Goal: Information Seeking & Learning: Learn about a topic

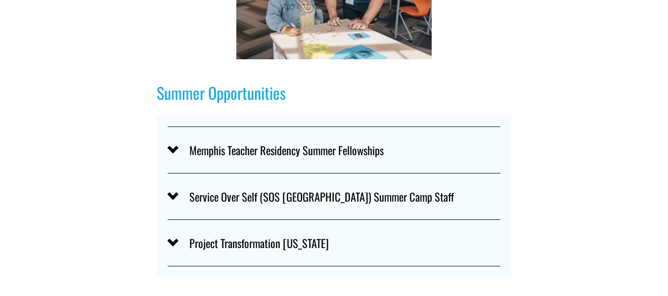
scroll to position [379, 0]
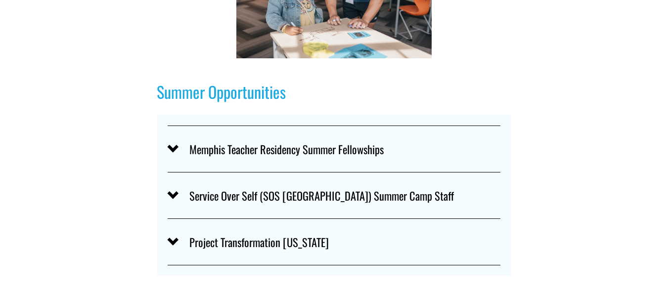
click at [271, 202] on span "Service Over Self (SOS [GEOGRAPHIC_DATA]) Summer Camp Staff" at bounding box center [340, 195] width 323 height 16
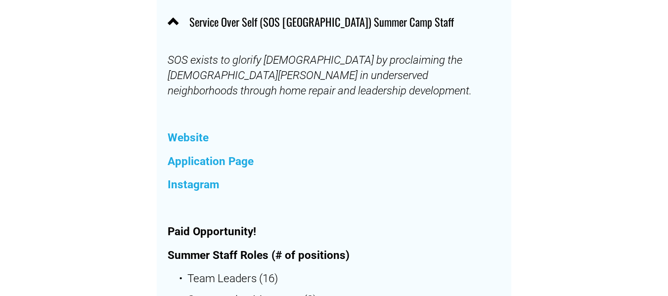
scroll to position [429, 0]
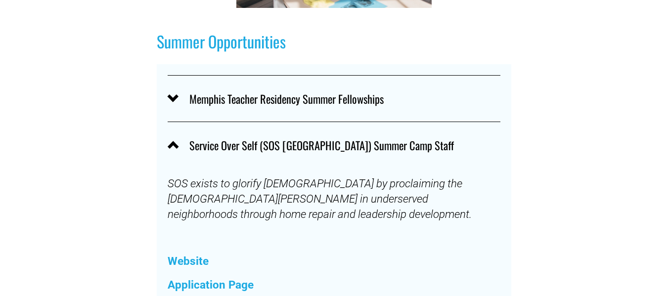
click at [275, 152] on span "Service Over Self (SOS [GEOGRAPHIC_DATA]) Summer Camp Staff" at bounding box center [340, 145] width 323 height 16
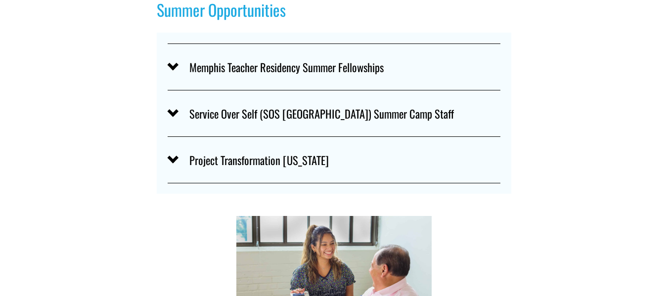
scroll to position [462, 0]
click at [287, 168] on span "Project Transformation [US_STATE]" at bounding box center [340, 159] width 323 height 16
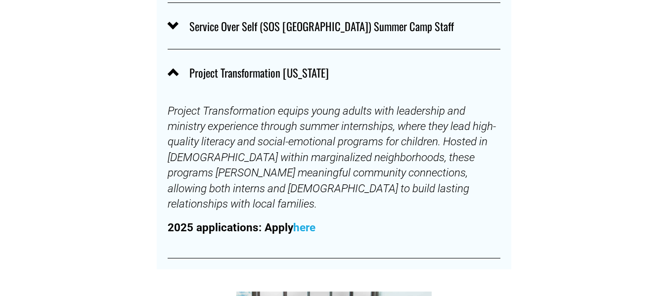
scroll to position [554, 0]
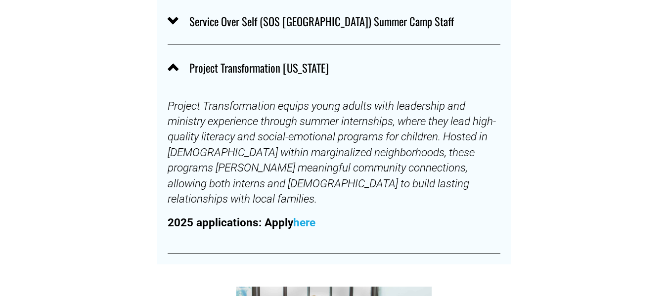
click at [248, 72] on span "Project Transformation [US_STATE]" at bounding box center [340, 67] width 323 height 16
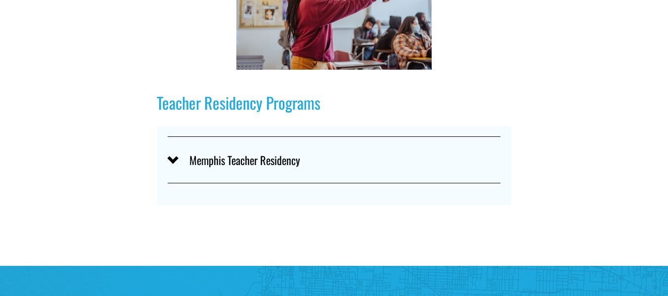
scroll to position [1162, 0]
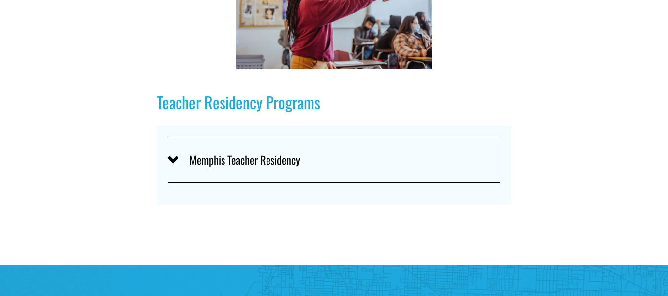
click at [250, 168] on span "Memphis Teacher Residency" at bounding box center [340, 159] width 323 height 16
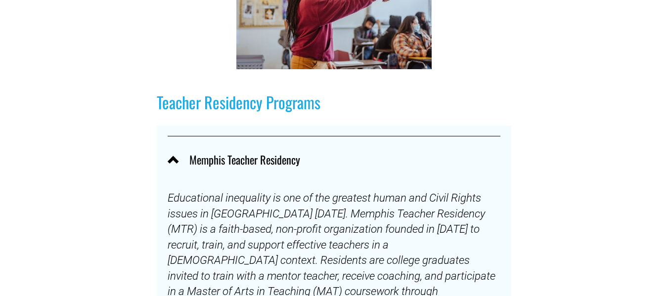
click at [250, 168] on span "Memphis Teacher Residency" at bounding box center [340, 159] width 323 height 16
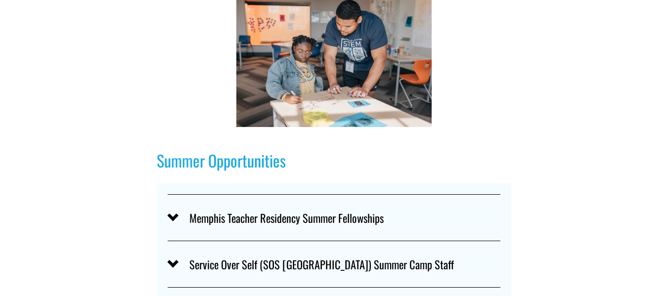
scroll to position [335, 0]
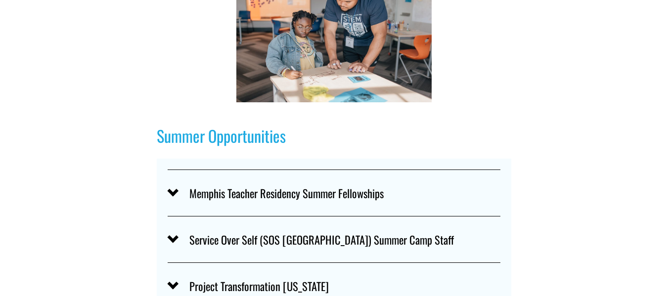
click at [277, 193] on span "Memphis Teacher Residency Summer Fellowships" at bounding box center [340, 193] width 323 height 16
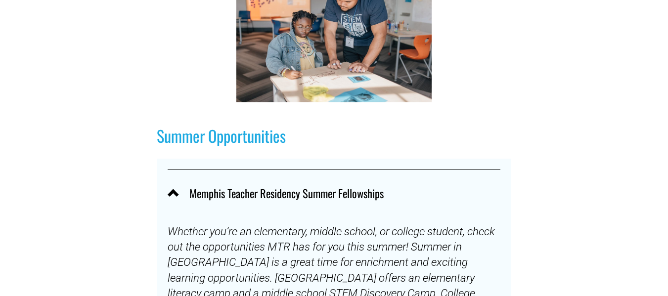
click at [277, 193] on span "Memphis Teacher Residency Summer Fellowships" at bounding box center [340, 193] width 323 height 16
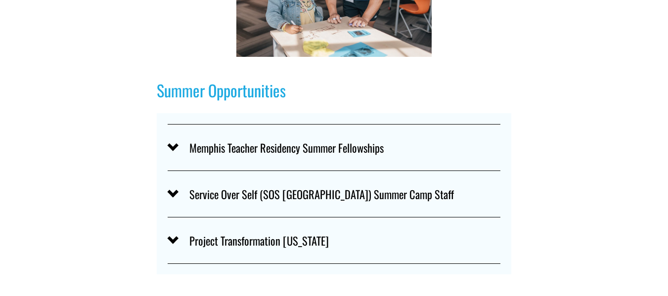
scroll to position [381, 0]
click at [277, 193] on span "Service Over Self (SOS [GEOGRAPHIC_DATA]) Summer Camp Staff" at bounding box center [340, 194] width 323 height 16
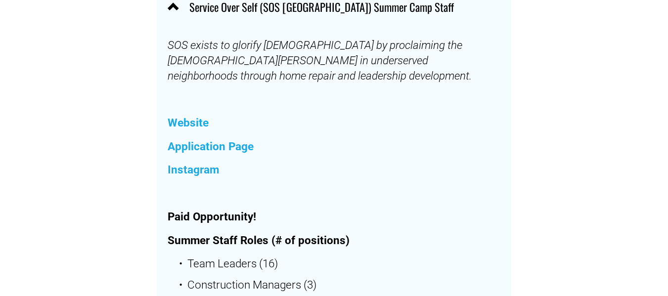
scroll to position [567, 0]
